Goal: Task Accomplishment & Management: Use online tool/utility

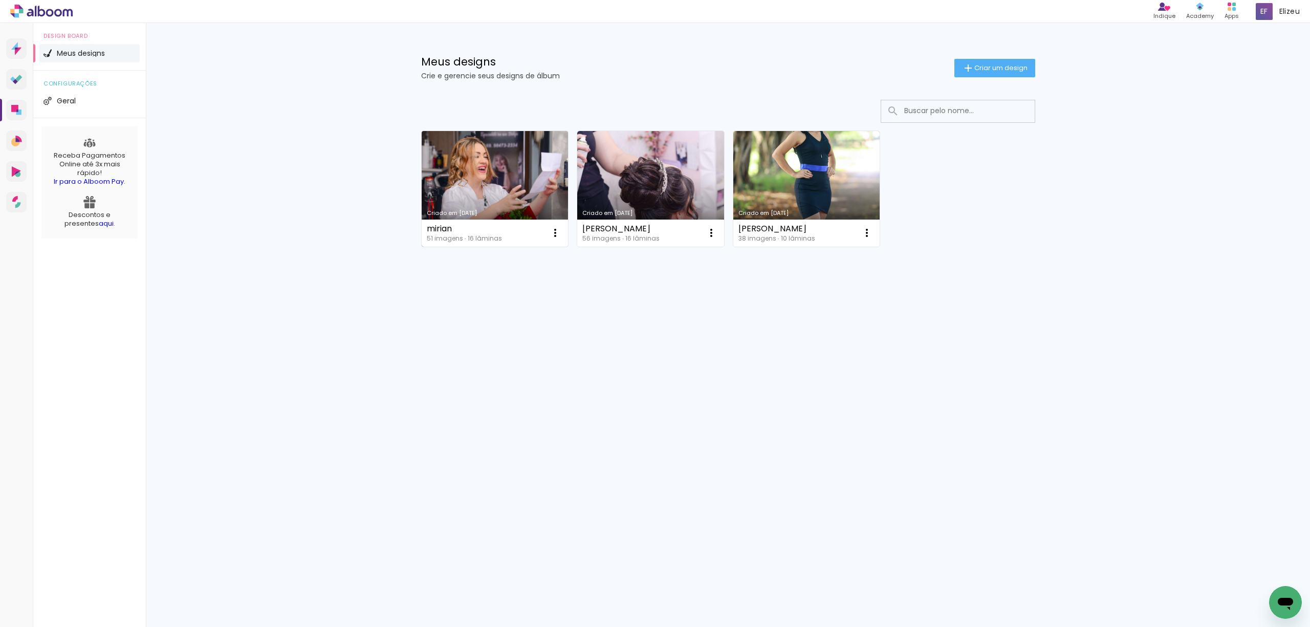
click at [497, 177] on link "Criado em [DATE]" at bounding box center [495, 189] width 147 height 116
